Goal: Download file/media

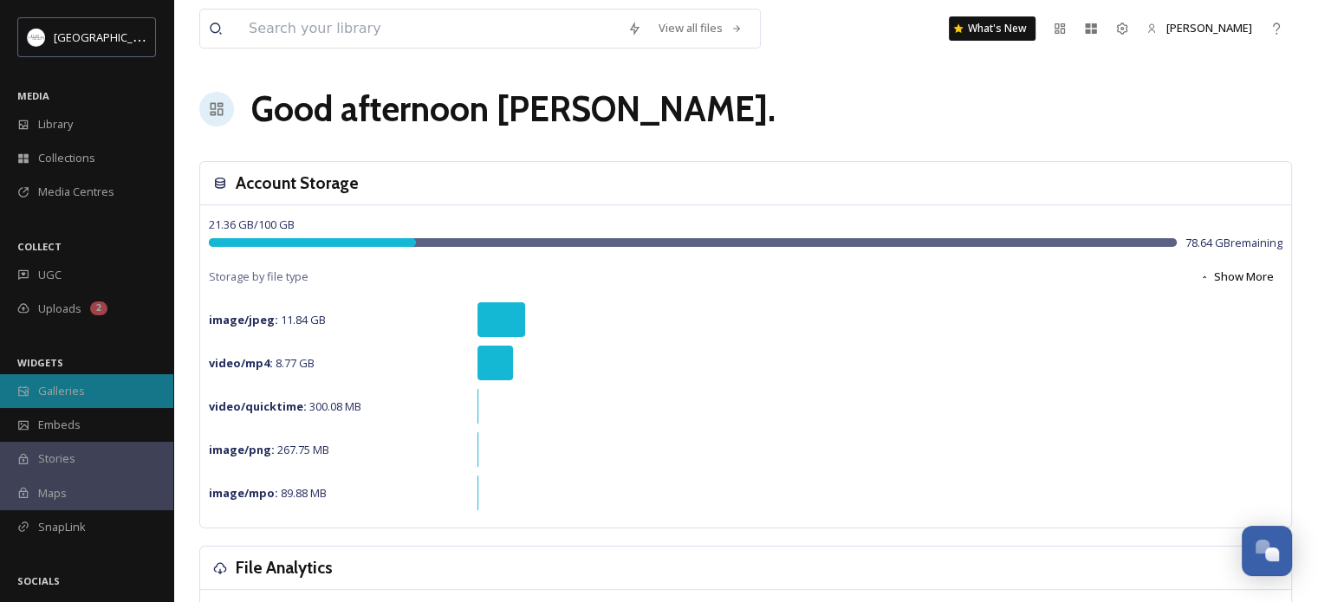
click at [52, 397] on span "Galleries" at bounding box center [61, 391] width 47 height 16
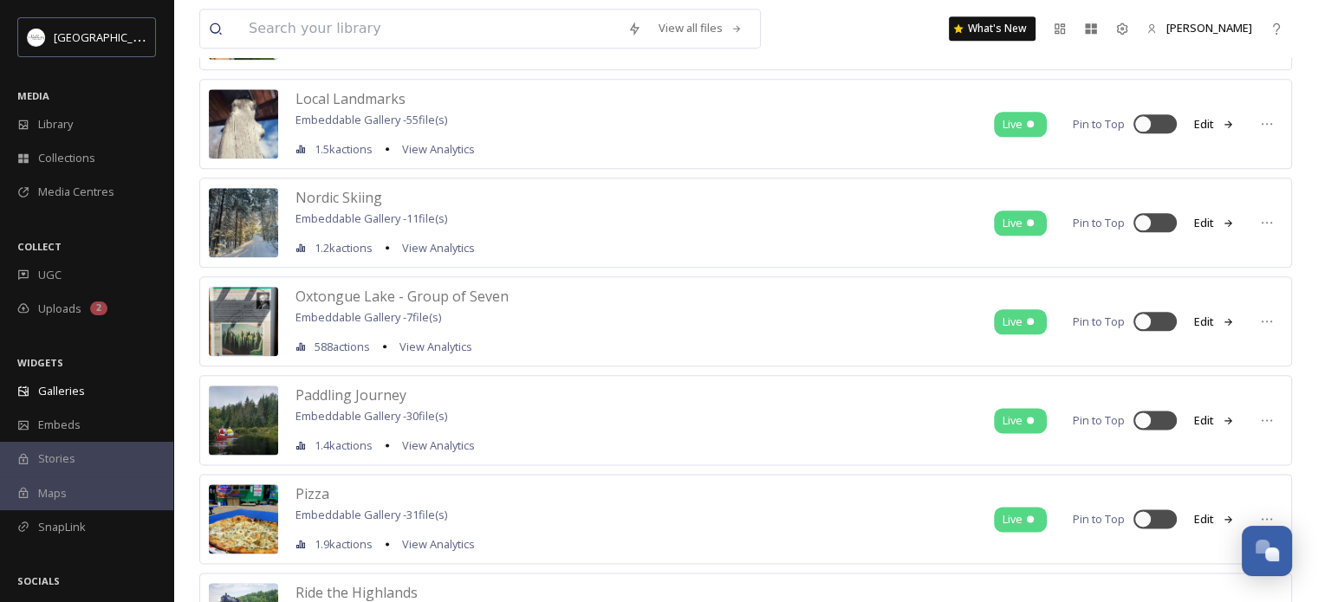
scroll to position [2098, 0]
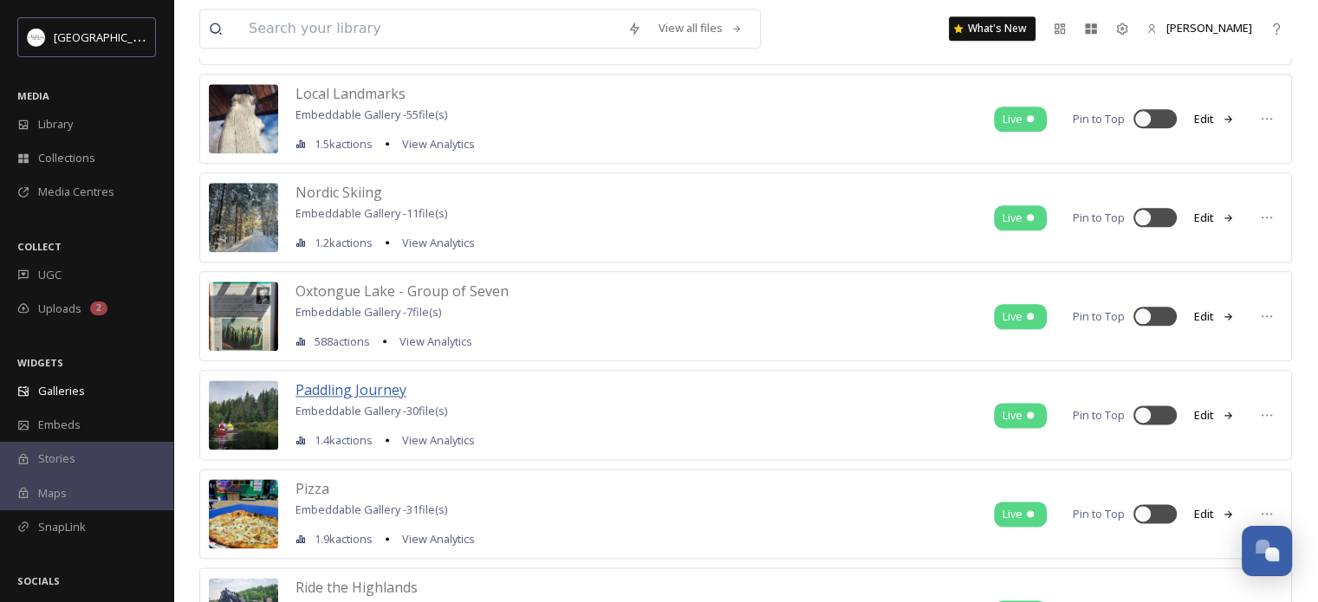
click at [347, 380] on span "Paddling Journey" at bounding box center [350, 389] width 111 height 19
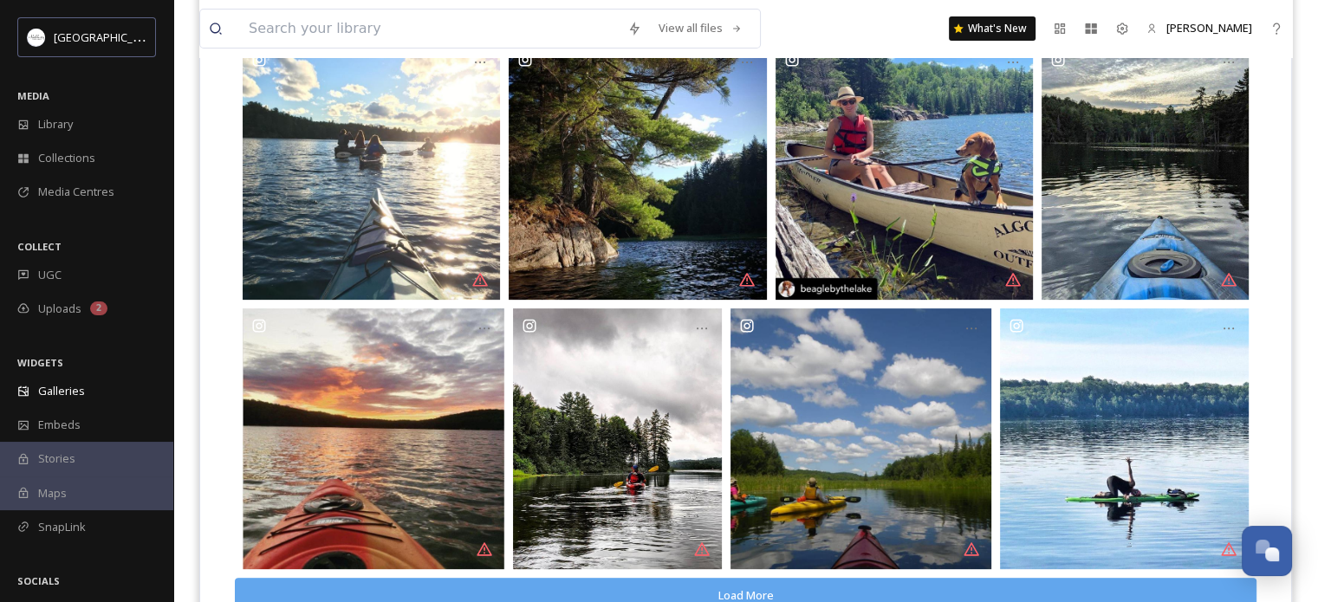
scroll to position [589, 0]
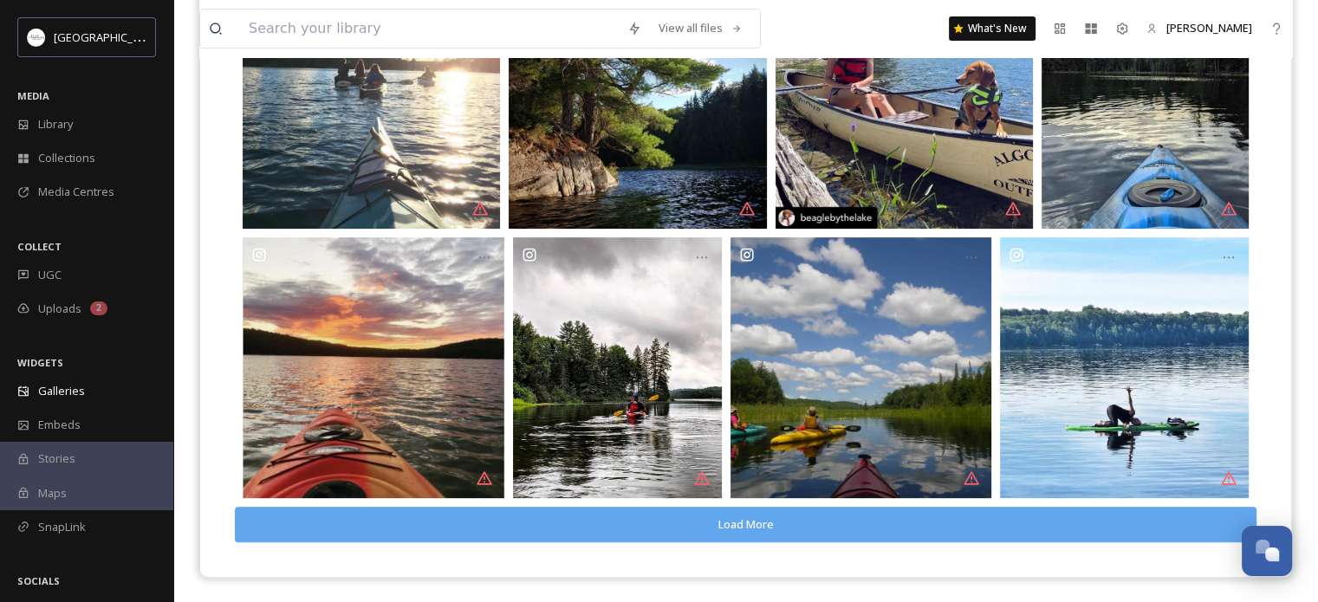
click at [1123, 509] on button "Load More" at bounding box center [746, 525] width 1022 height 36
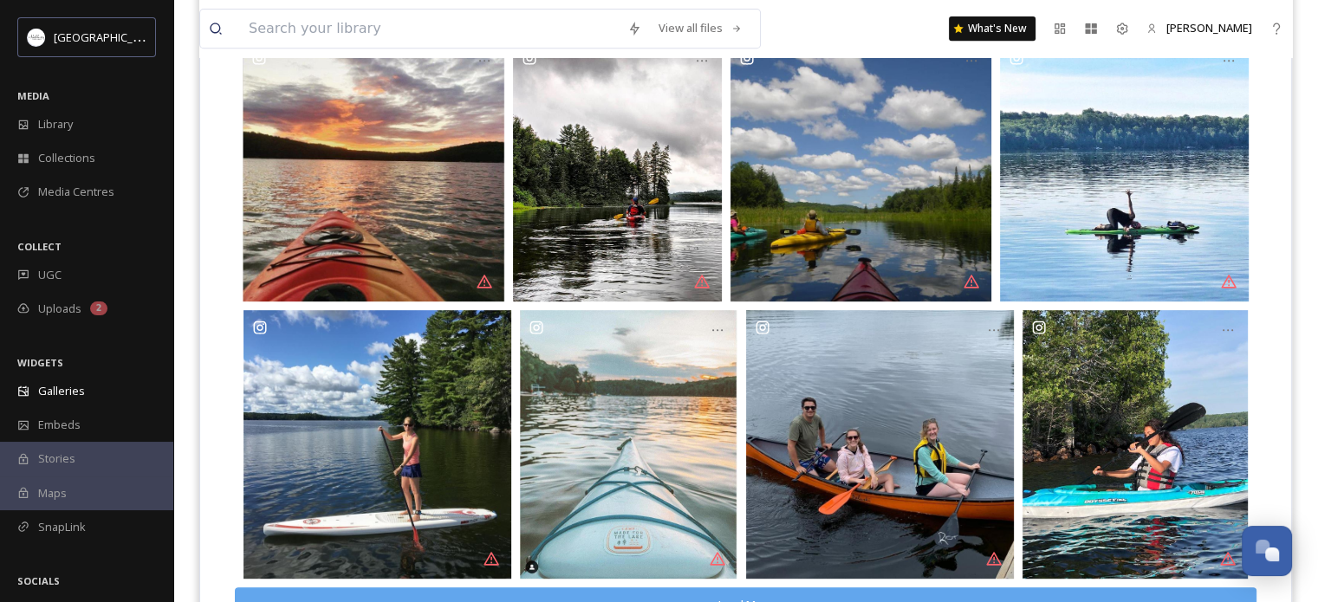
scroll to position [866, 0]
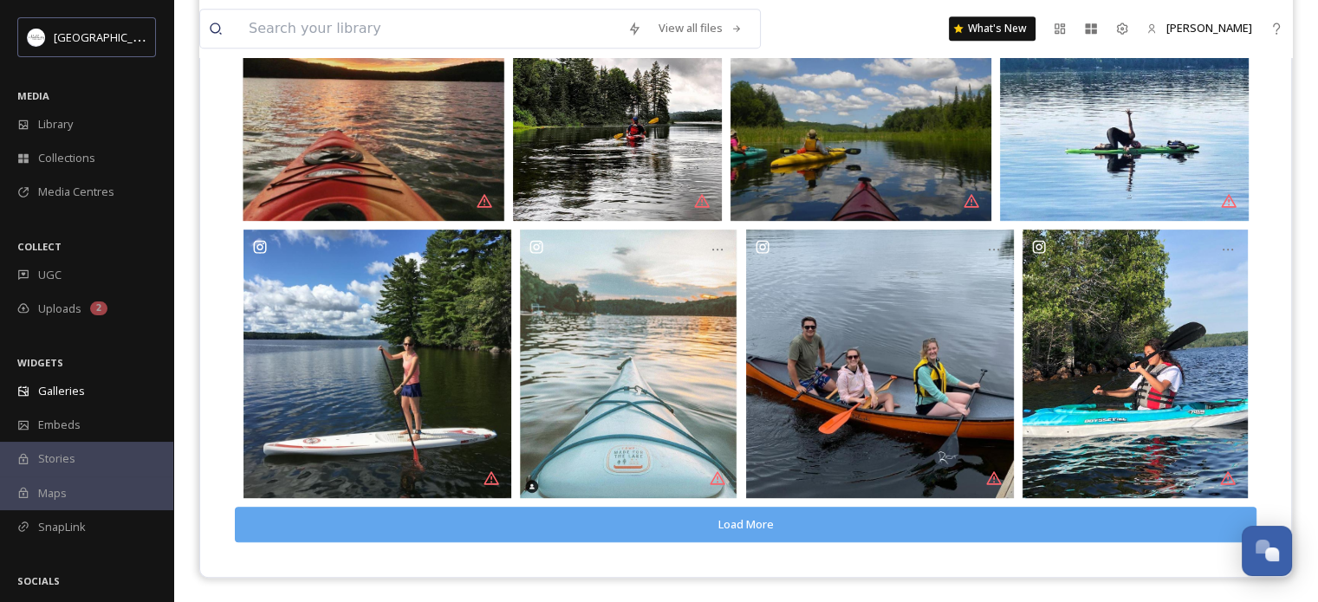
click at [1115, 523] on button "Load More" at bounding box center [746, 525] width 1022 height 36
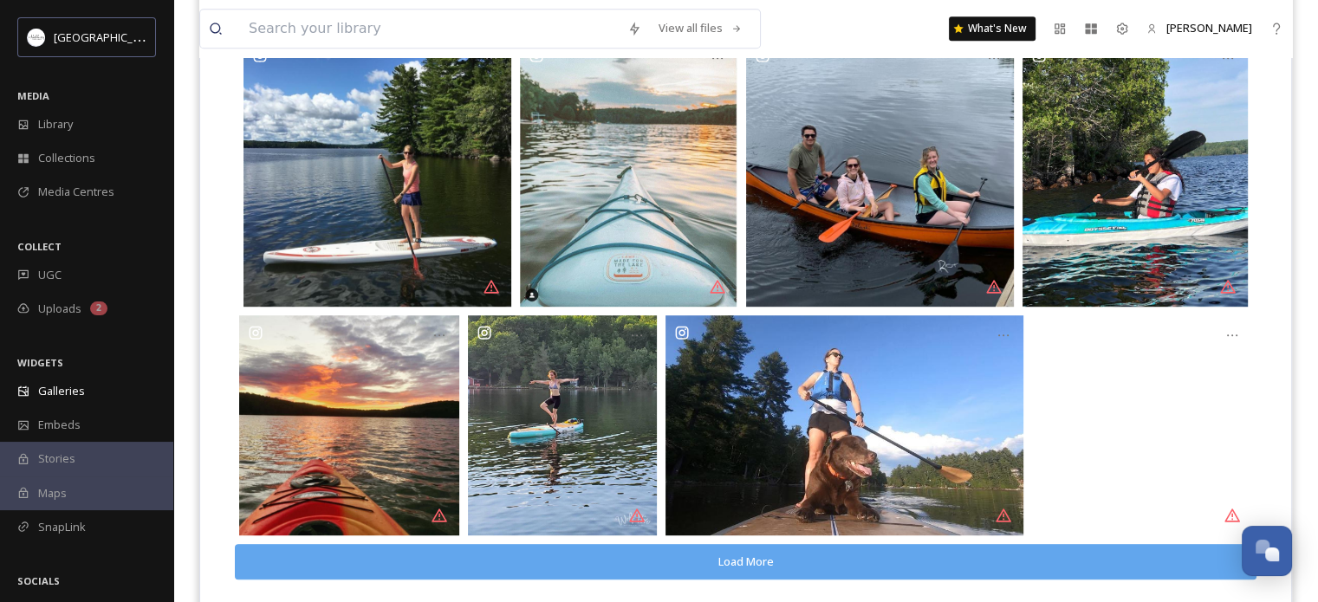
scroll to position [1095, 0]
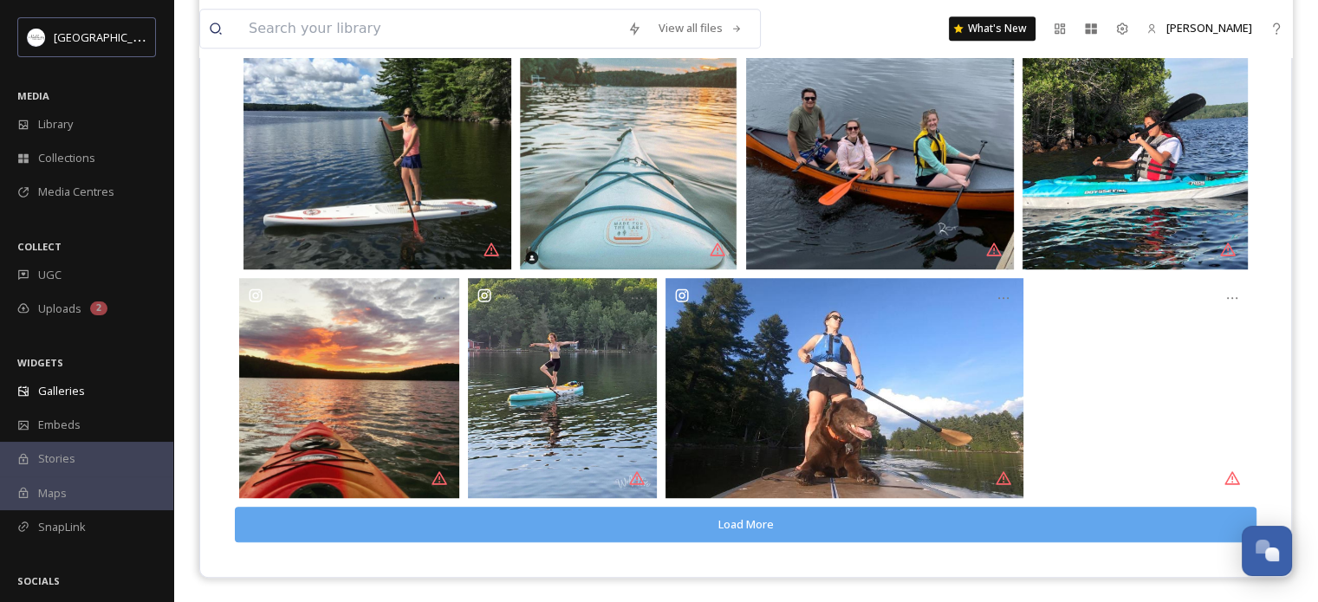
click at [1137, 523] on button "Load More" at bounding box center [746, 525] width 1022 height 36
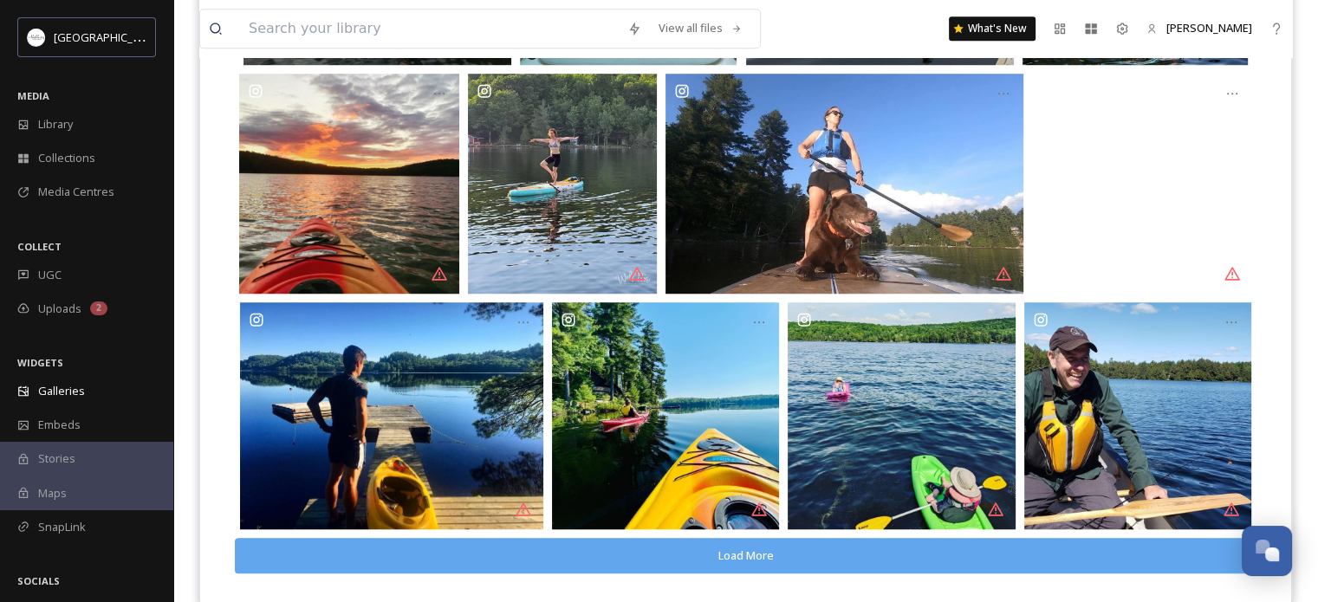
scroll to position [1331, 0]
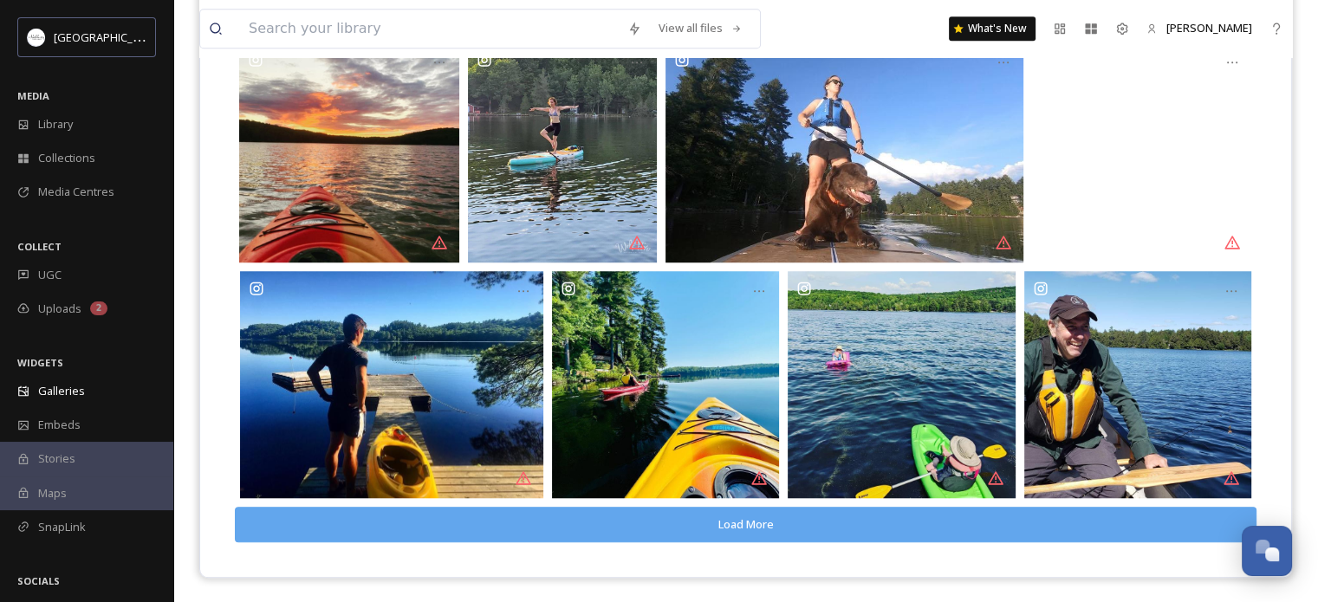
click at [1043, 525] on button "Load More" at bounding box center [746, 525] width 1022 height 36
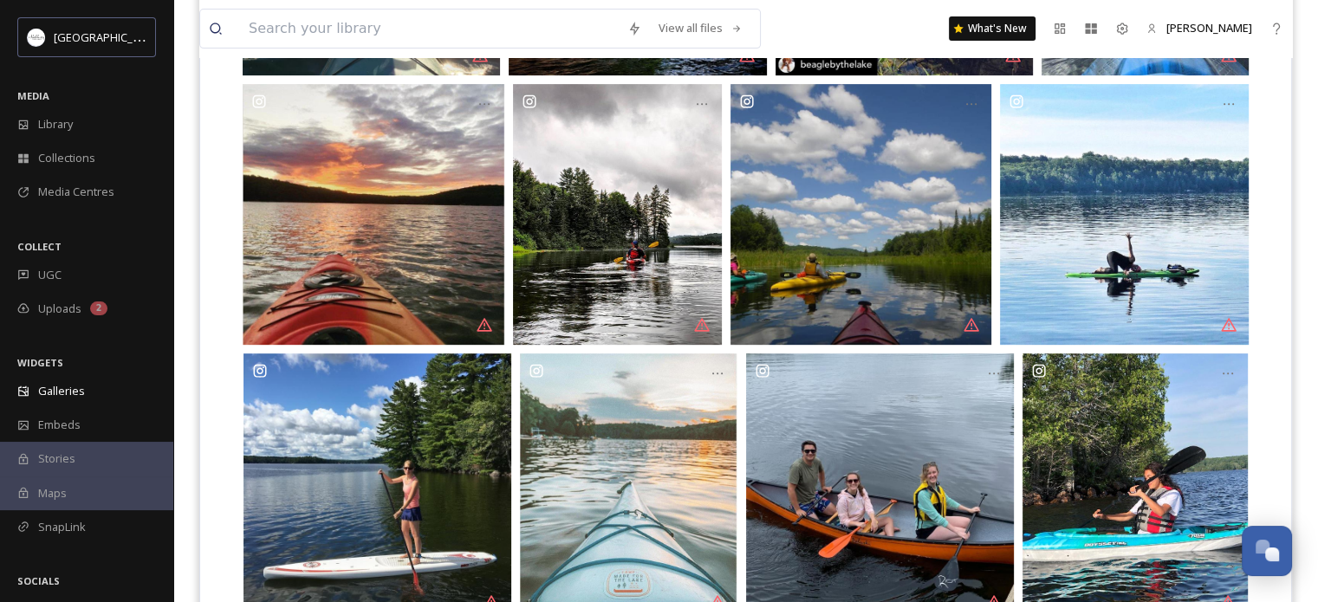
scroll to position [0, 0]
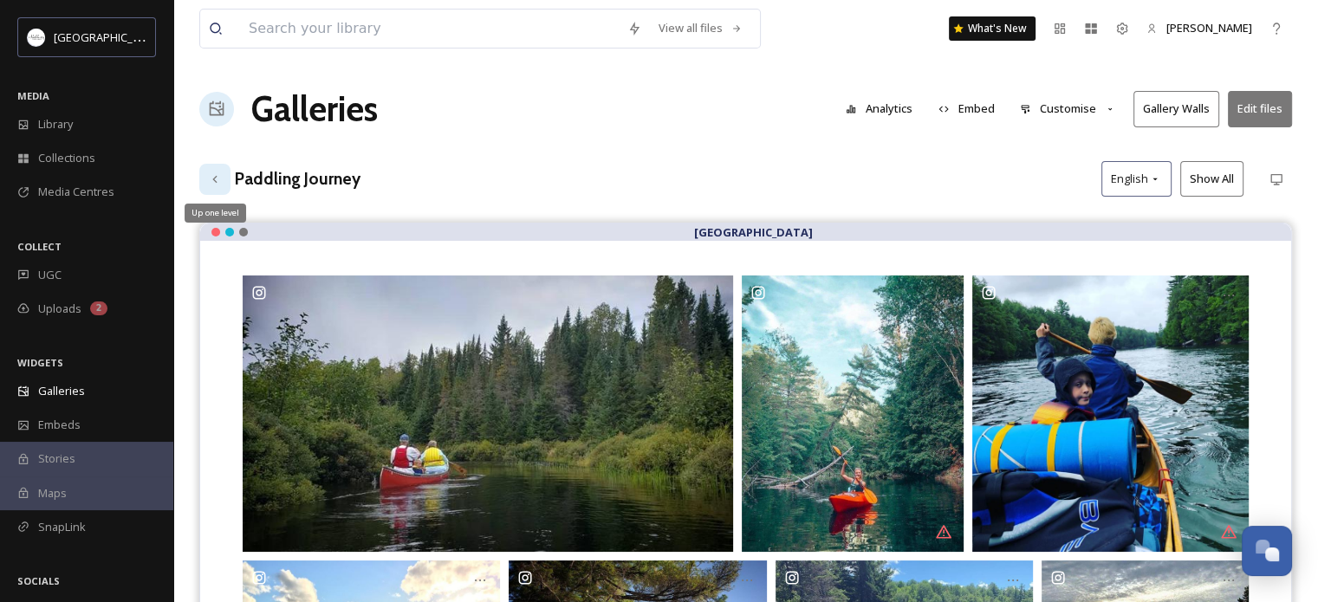
click at [216, 180] on icon at bounding box center [214, 178] width 4 height 7
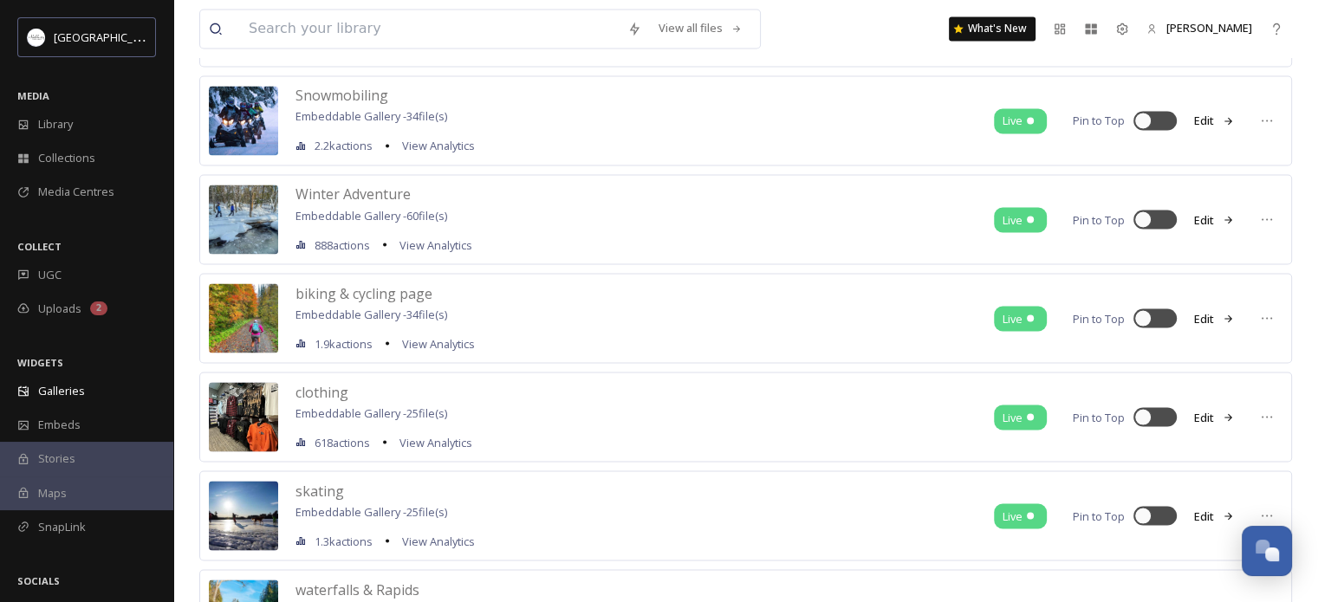
scroll to position [3181, 0]
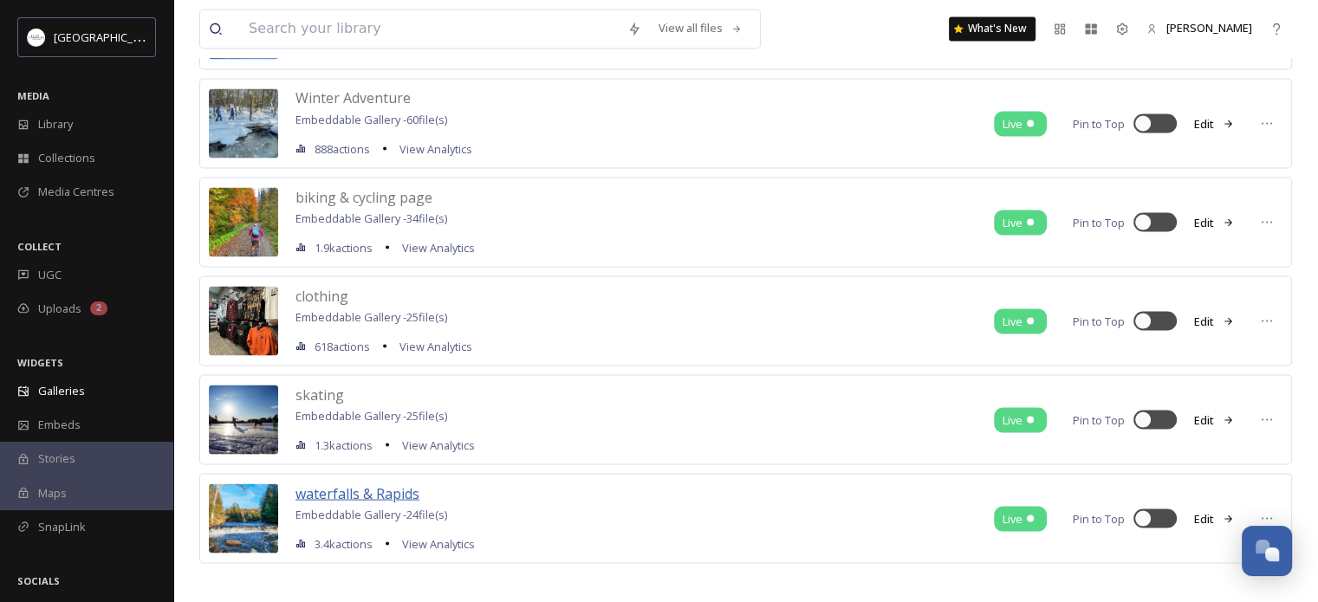
click at [378, 483] on span "waterfalls & Rapids" at bounding box center [357, 492] width 124 height 19
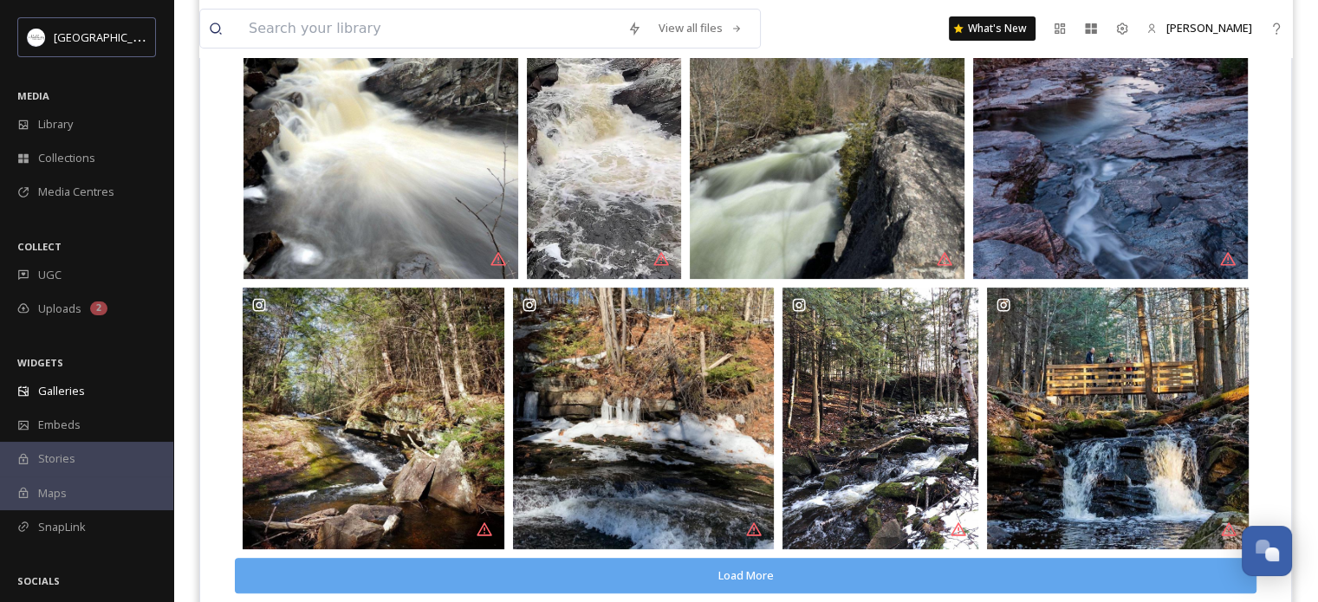
scroll to position [580, 0]
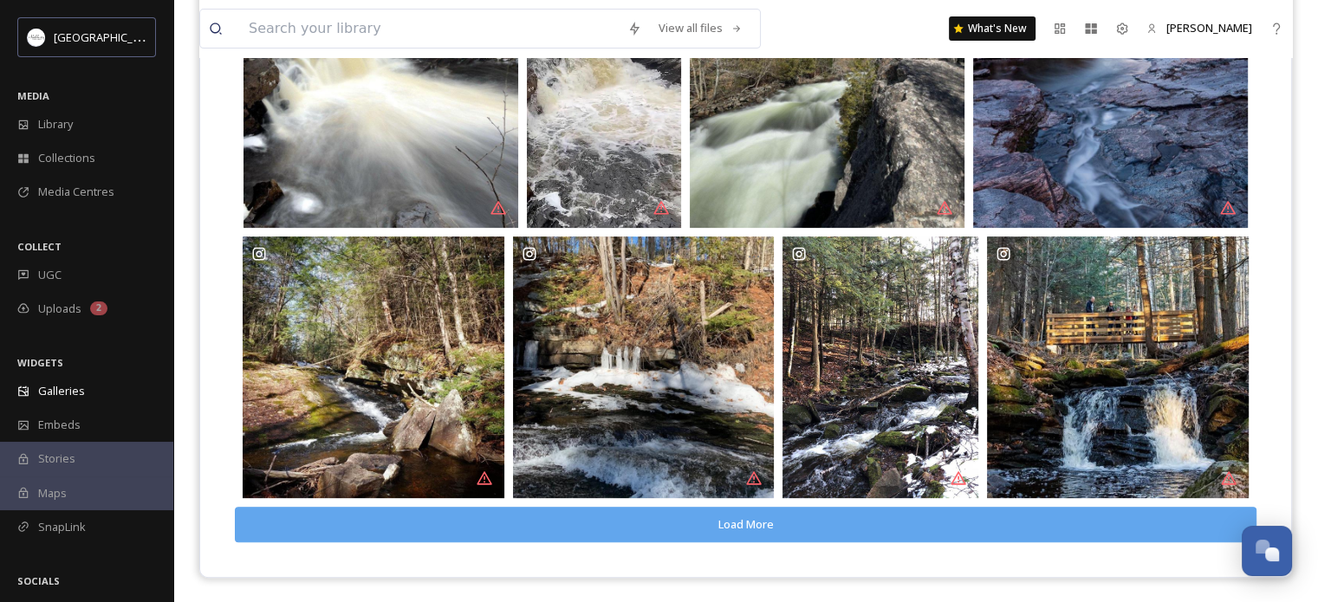
click at [1132, 528] on button "Load More" at bounding box center [746, 525] width 1022 height 36
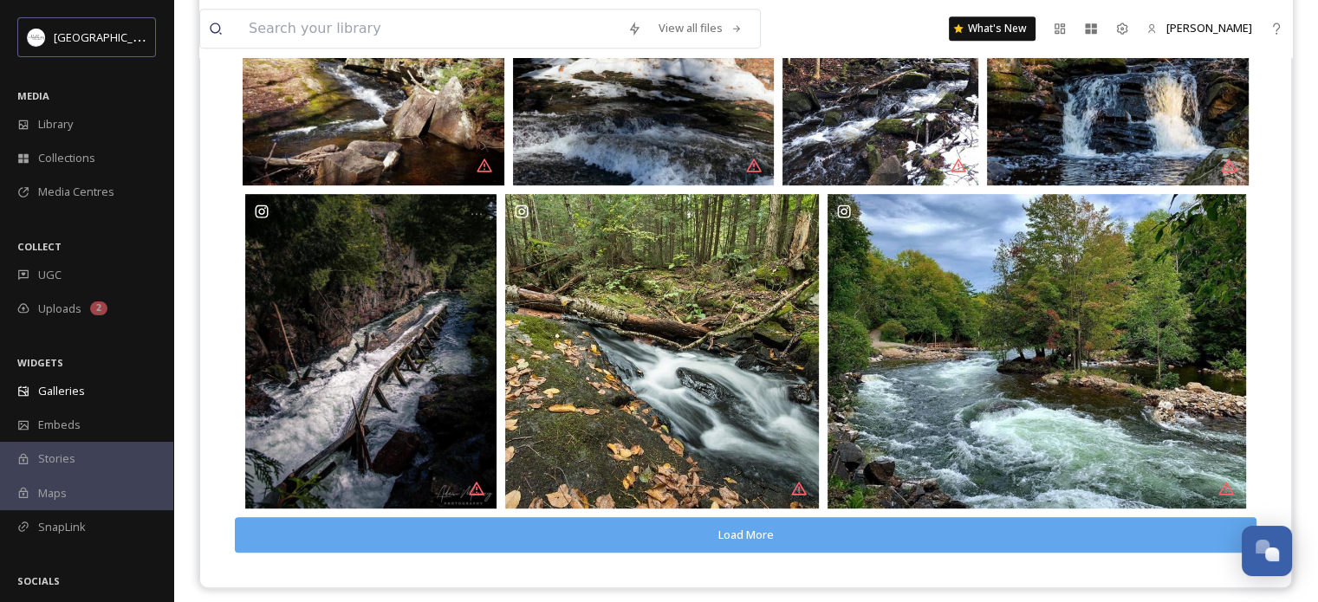
scroll to position [902, 0]
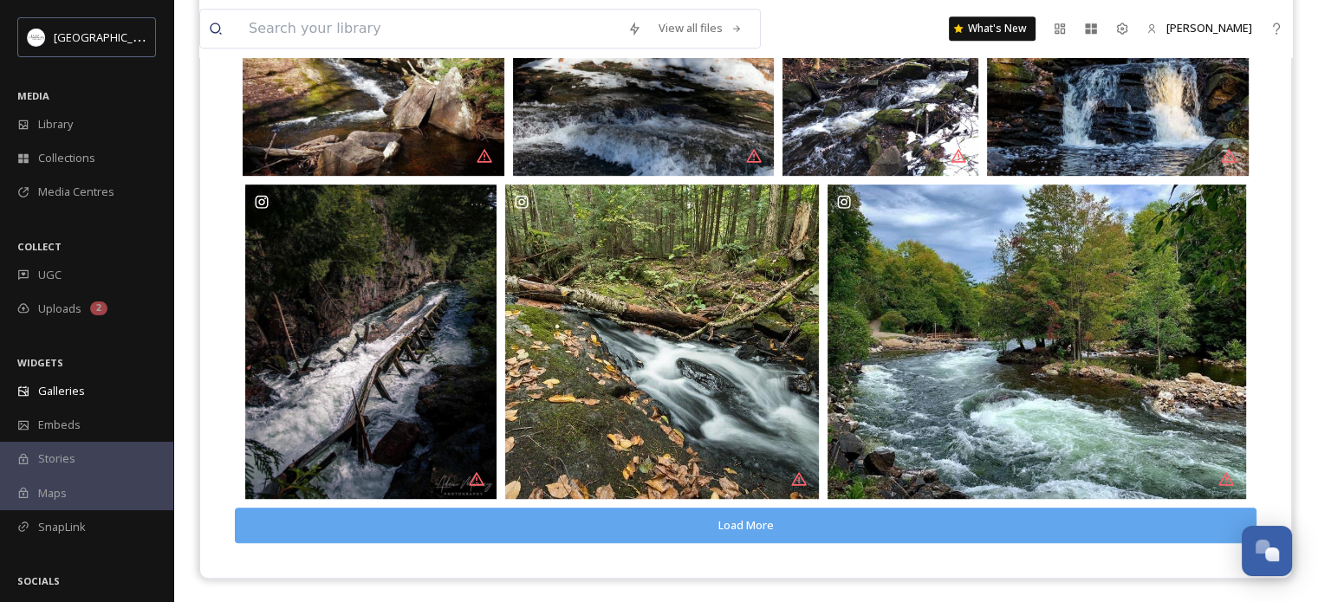
click at [1102, 514] on button "Load More" at bounding box center [746, 526] width 1022 height 36
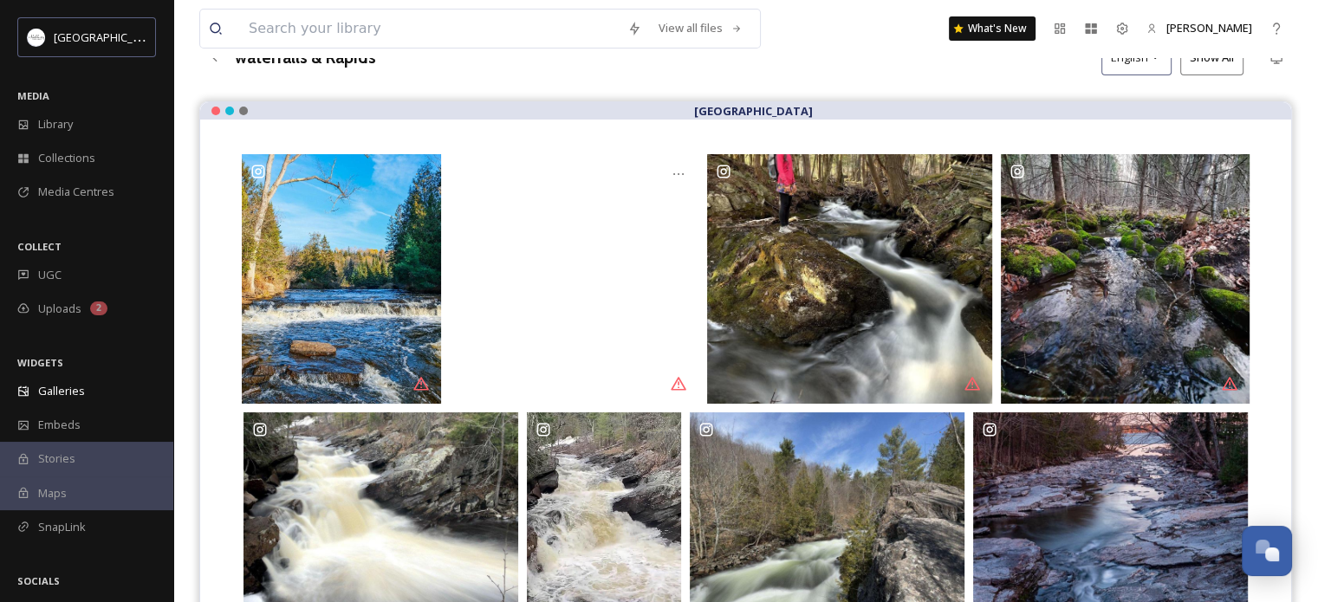
scroll to position [0, 0]
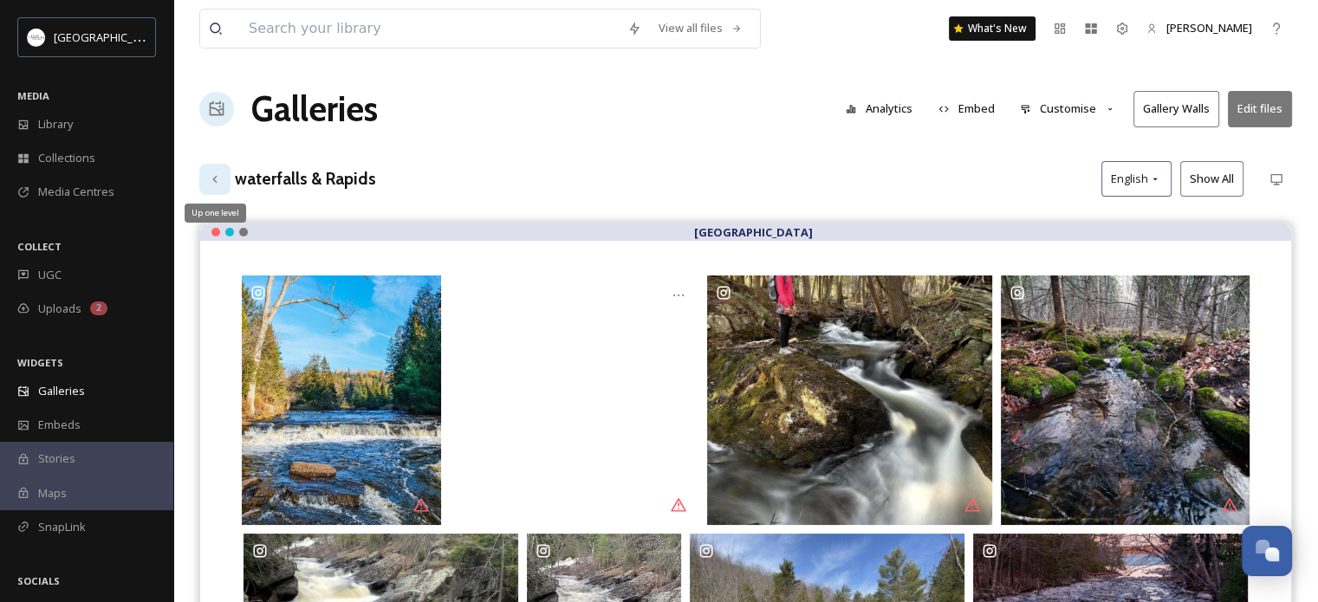
click at [221, 176] on icon at bounding box center [215, 179] width 14 height 14
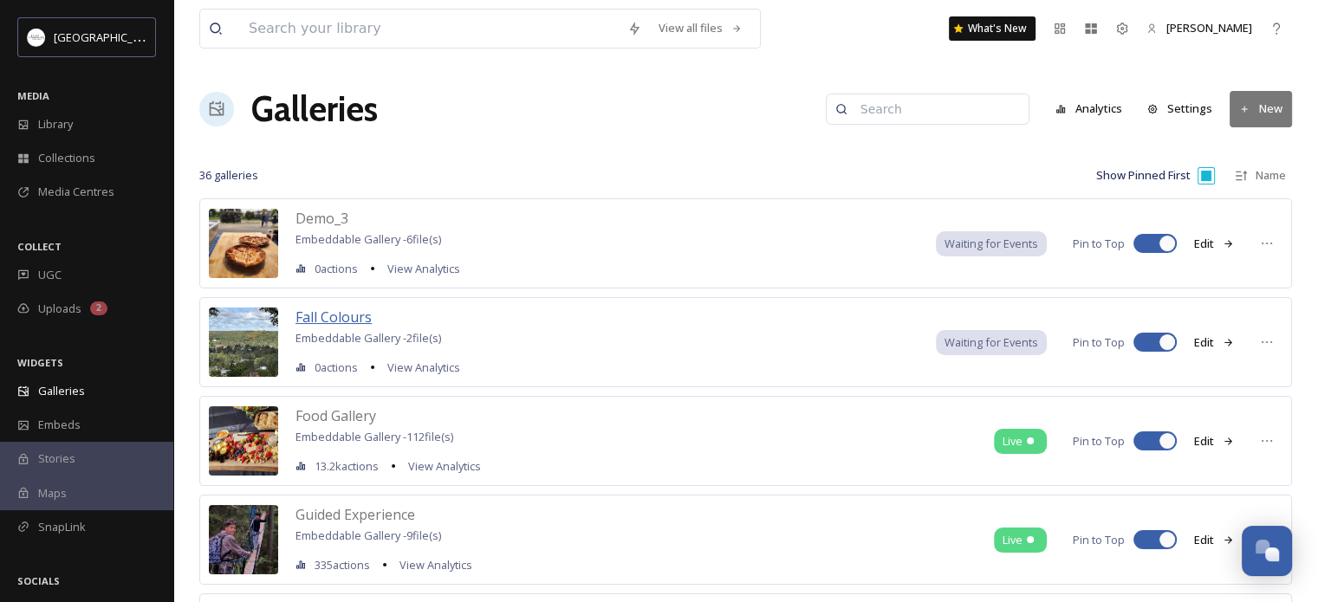
click at [336, 317] on span "Fall Colours" at bounding box center [333, 317] width 76 height 19
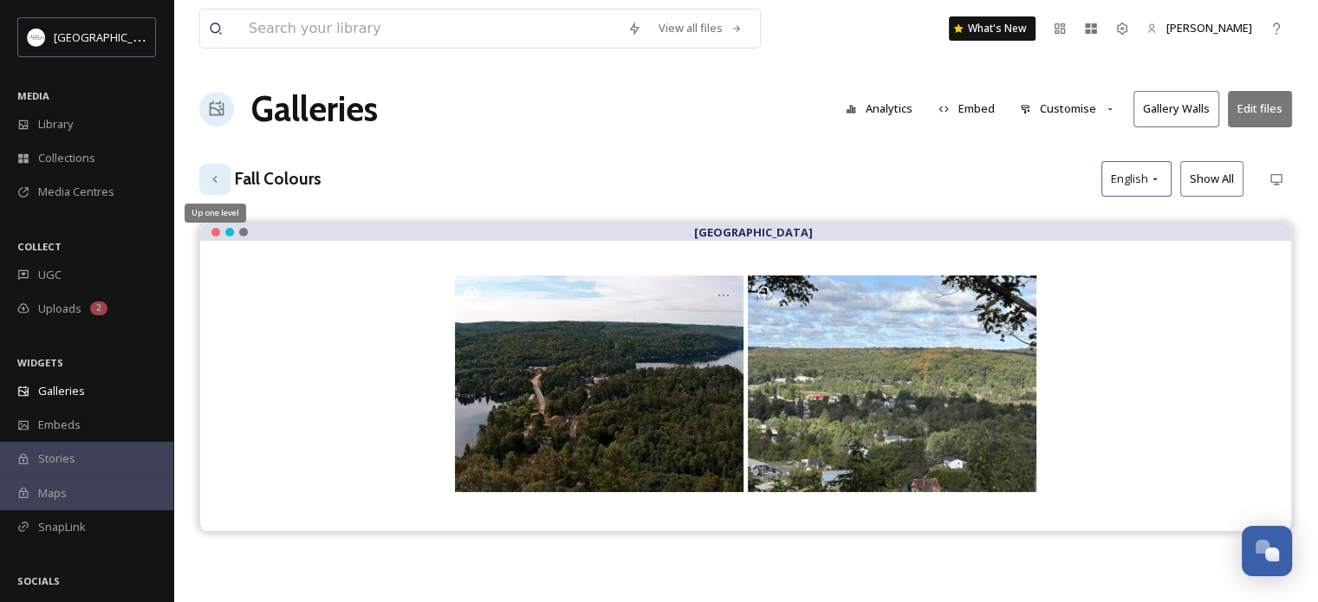
click at [216, 170] on div "Up one level" at bounding box center [214, 179] width 31 height 31
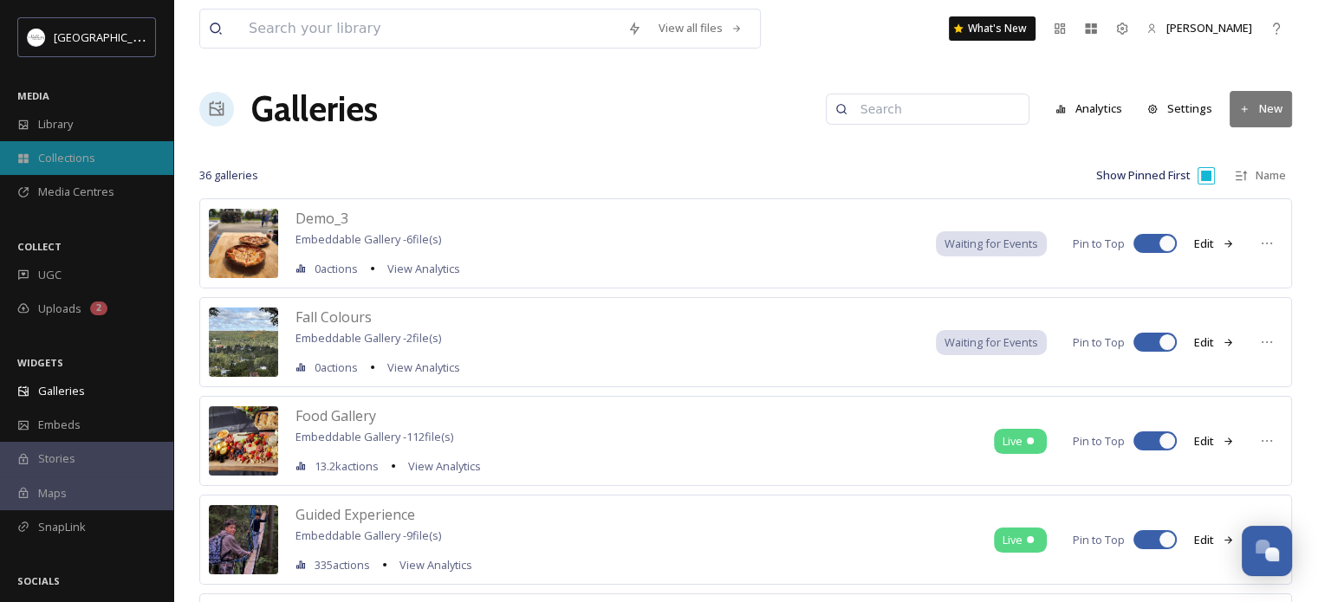
click at [94, 163] on div "Collections" at bounding box center [86, 158] width 173 height 34
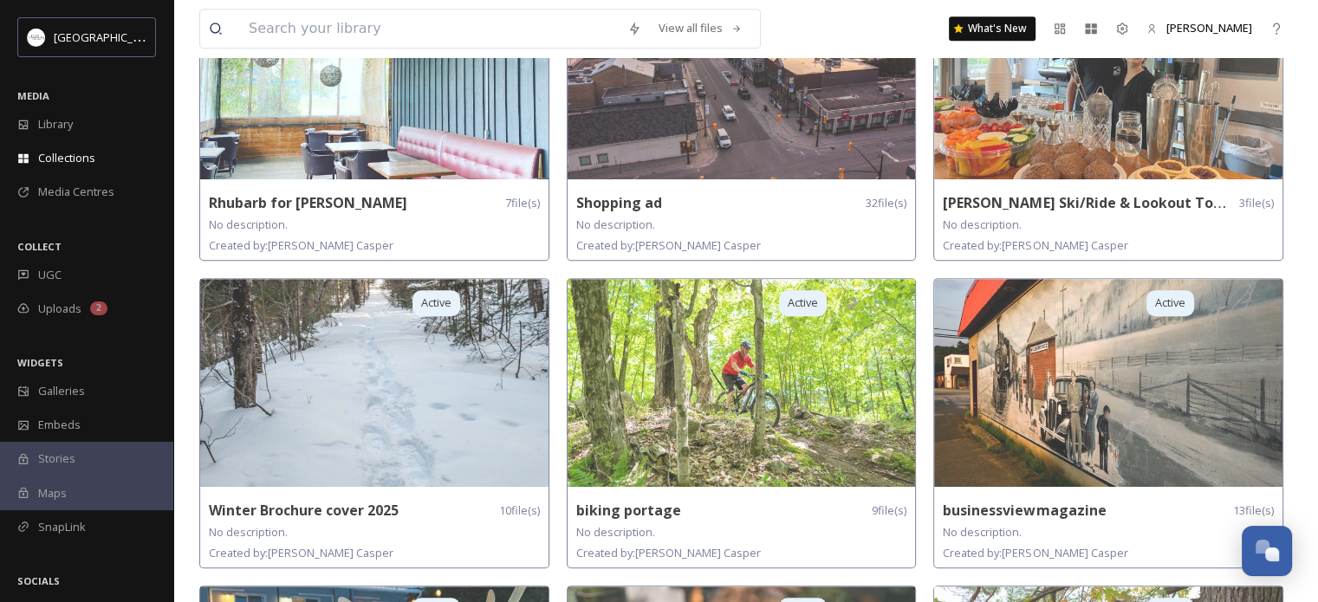
scroll to position [82, 0]
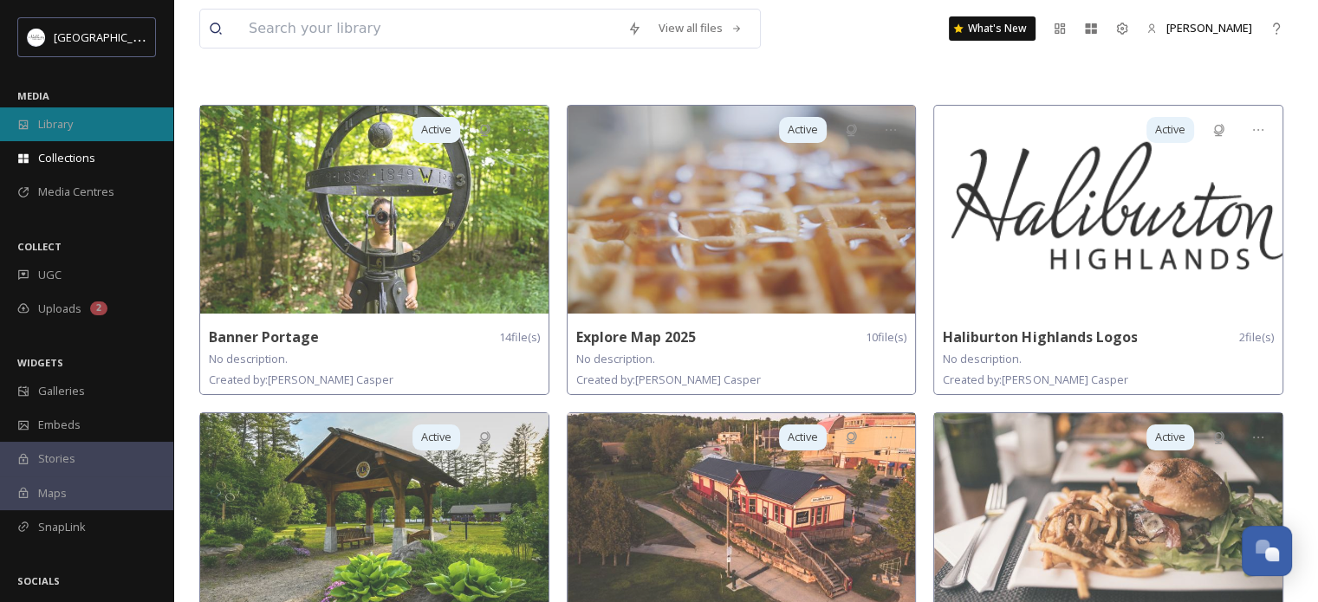
click at [49, 124] on span "Library" at bounding box center [55, 124] width 35 height 16
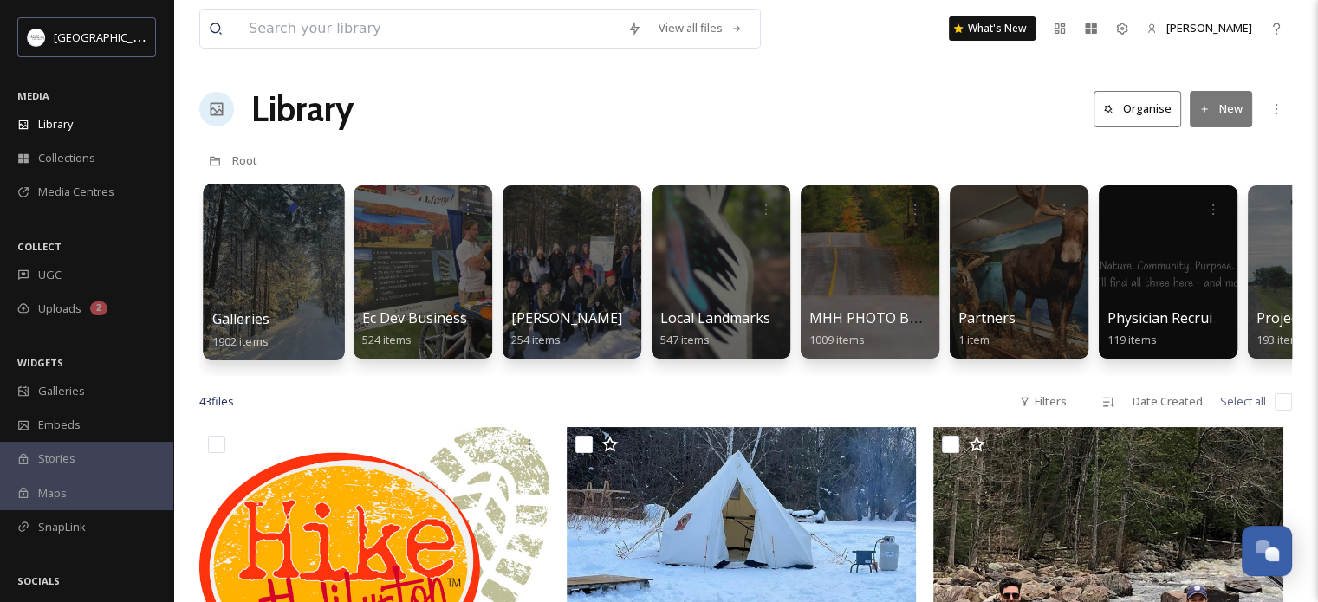
click at [282, 278] on div at bounding box center [273, 272] width 141 height 177
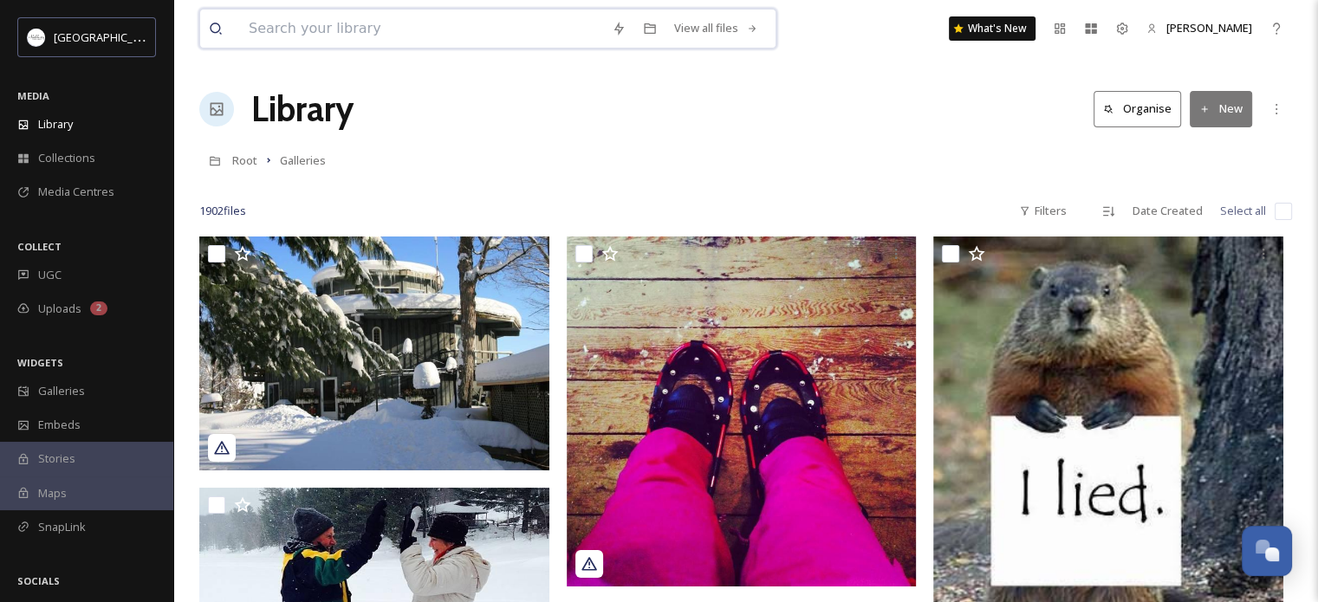
click at [405, 26] on input at bounding box center [421, 29] width 363 height 38
type input "paddling"
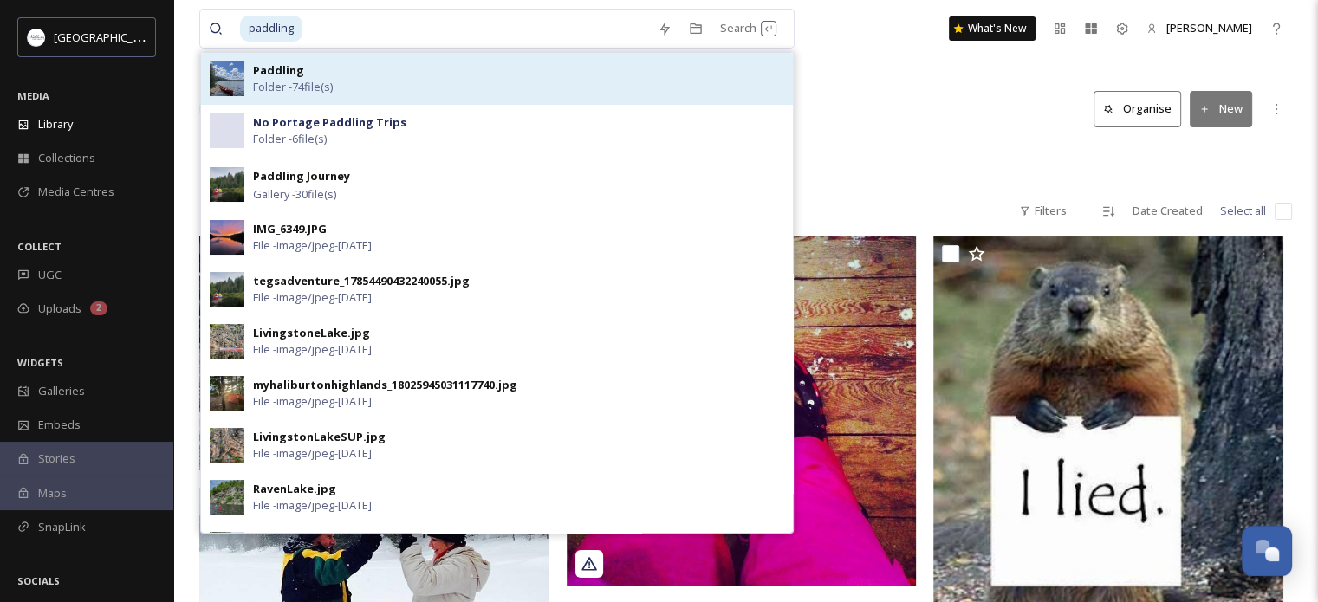
click at [392, 77] on div "Paddling Folder - 74 file(s)" at bounding box center [518, 78] width 531 height 33
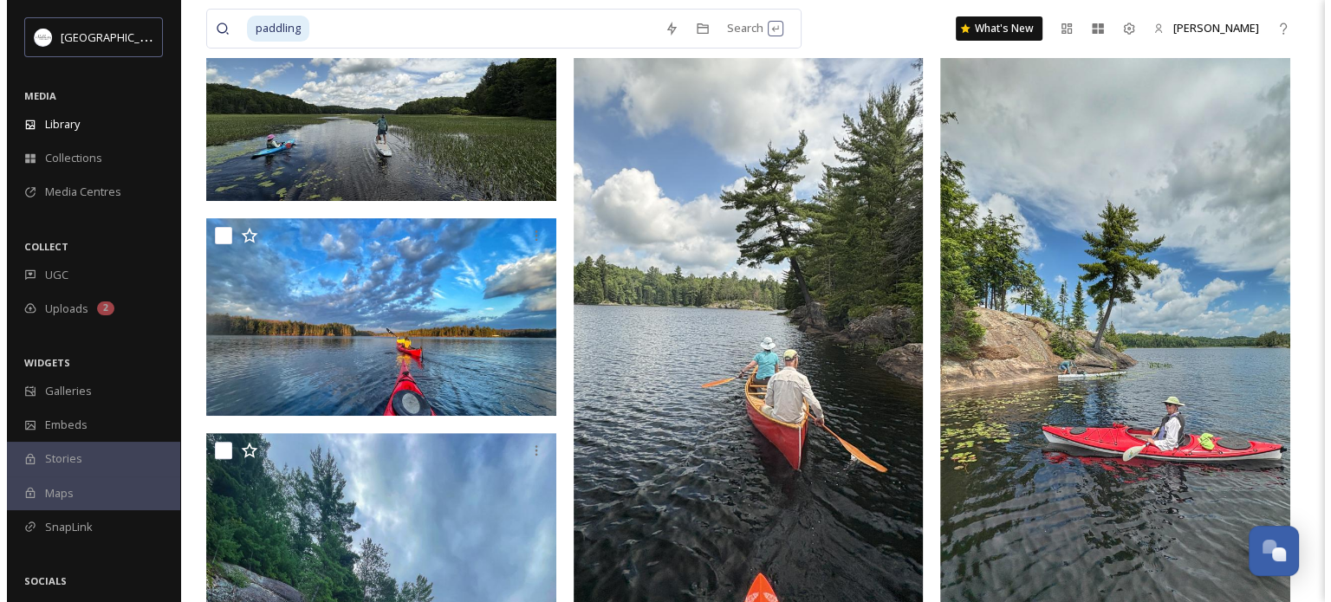
scroll to position [392, 0]
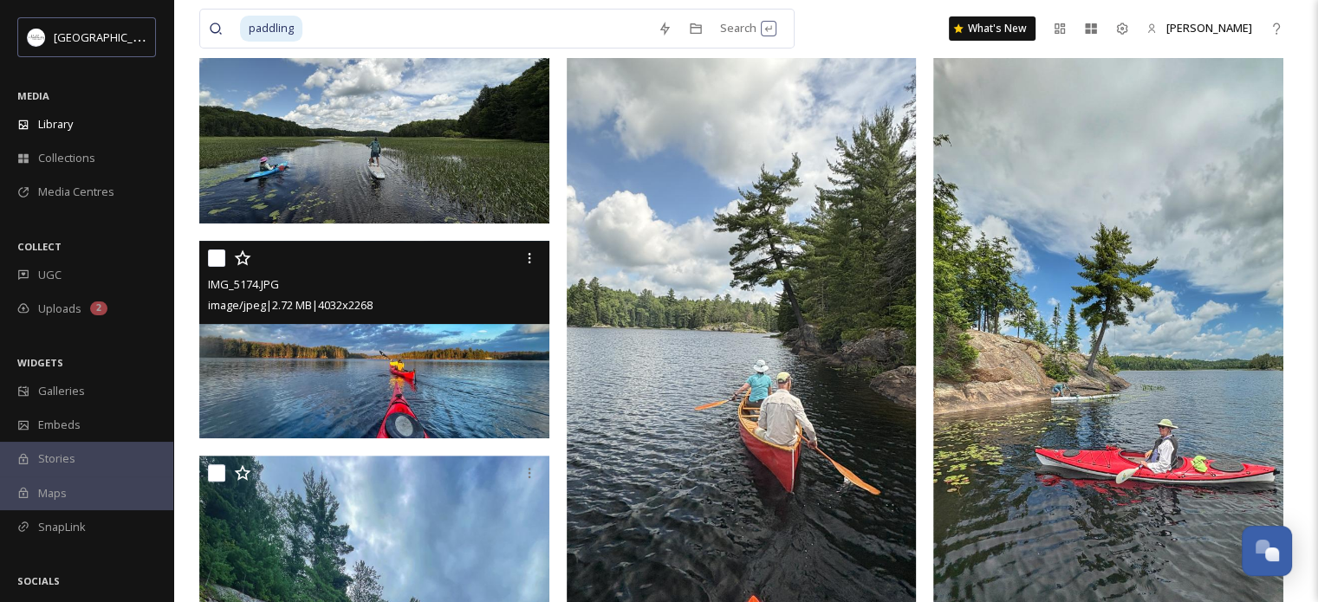
click at [441, 349] on img at bounding box center [374, 339] width 350 height 197
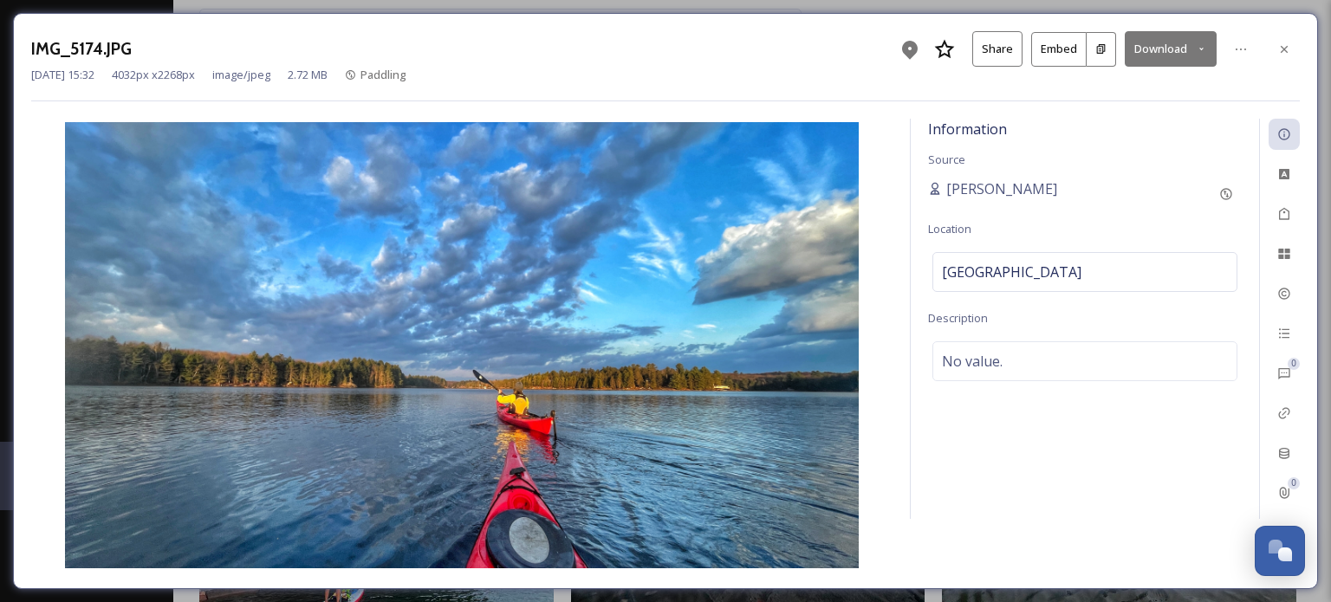
click at [1145, 40] on button "Download" at bounding box center [1171, 49] width 92 height 36
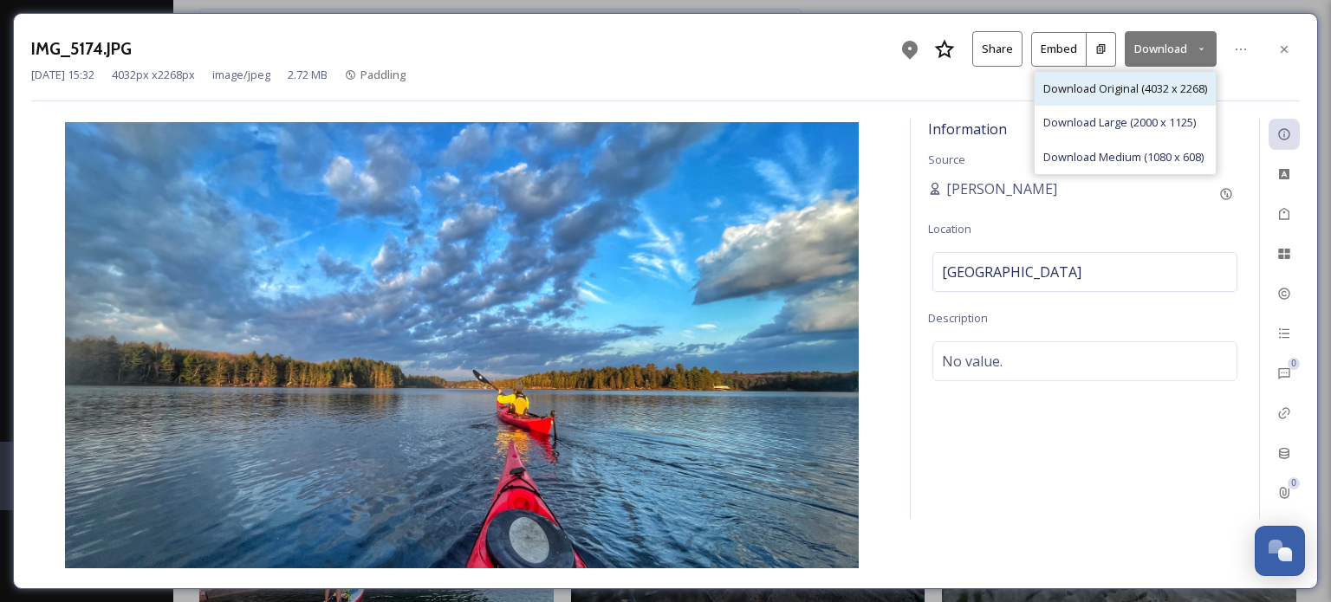
click at [1119, 88] on span "Download Original (4032 x 2268)" at bounding box center [1125, 89] width 164 height 16
